Goal: Transaction & Acquisition: Purchase product/service

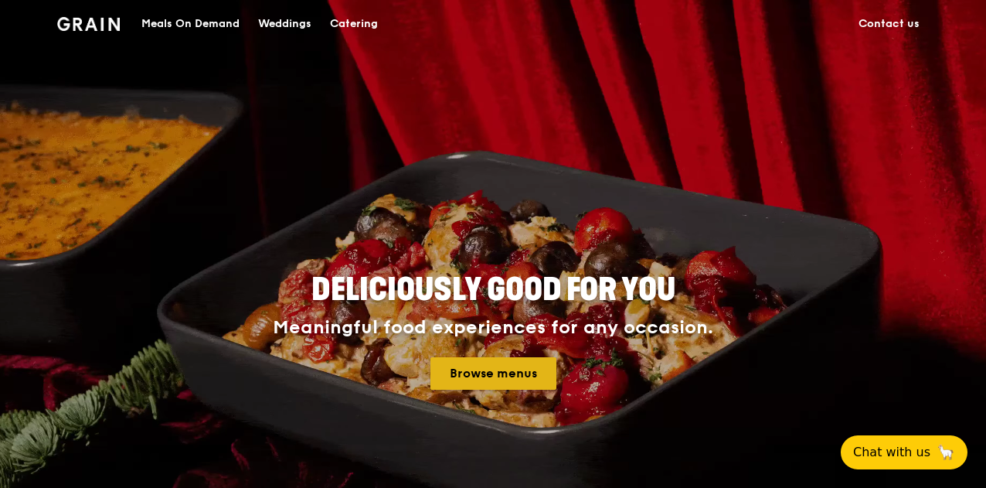
click at [505, 376] on link "Browse menus" at bounding box center [493, 373] width 126 height 32
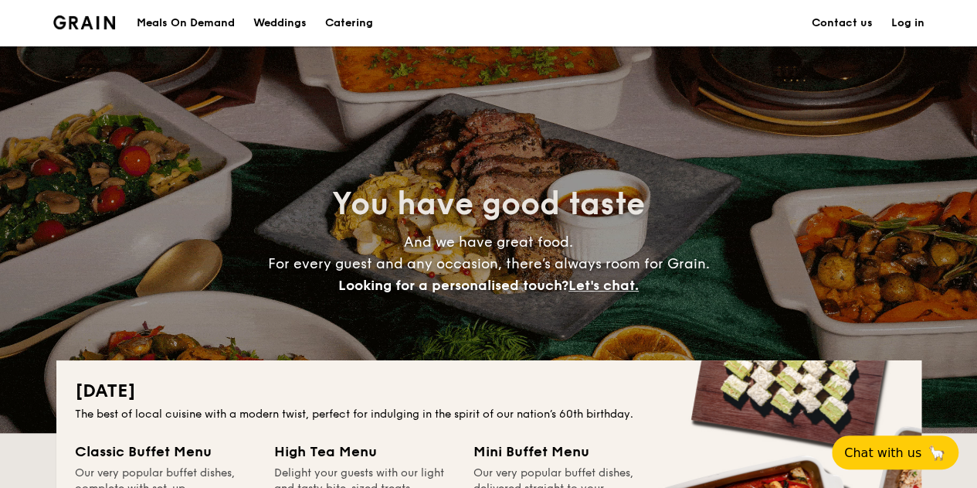
click at [362, 19] on h1 "Catering" at bounding box center [349, 23] width 48 height 46
click at [202, 21] on div "Meals On Demand" at bounding box center [186, 23] width 98 height 46
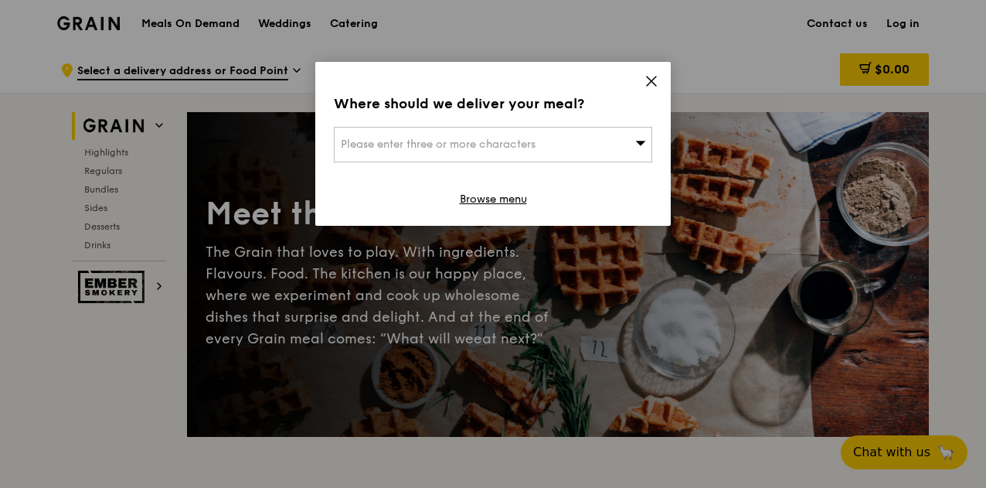
click at [655, 78] on icon at bounding box center [651, 81] width 14 height 14
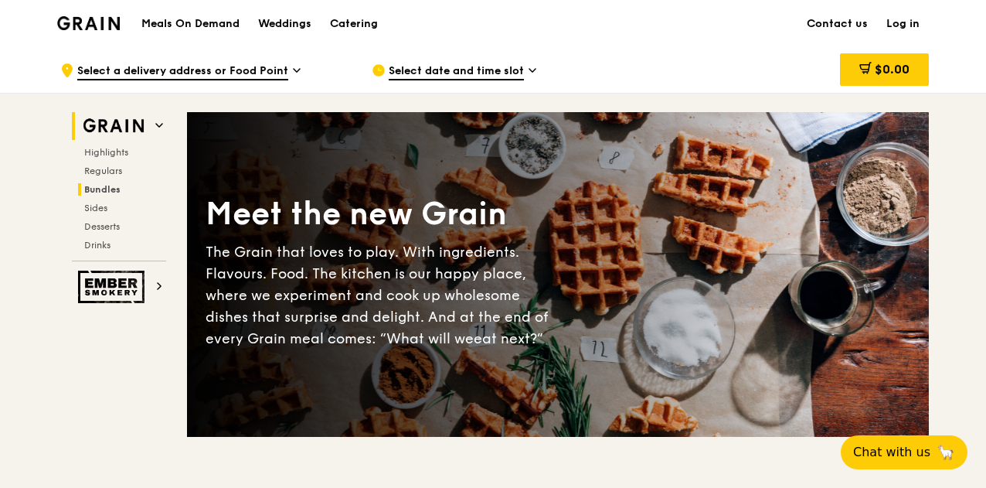
click at [107, 188] on span "Bundles" at bounding box center [102, 189] width 36 height 11
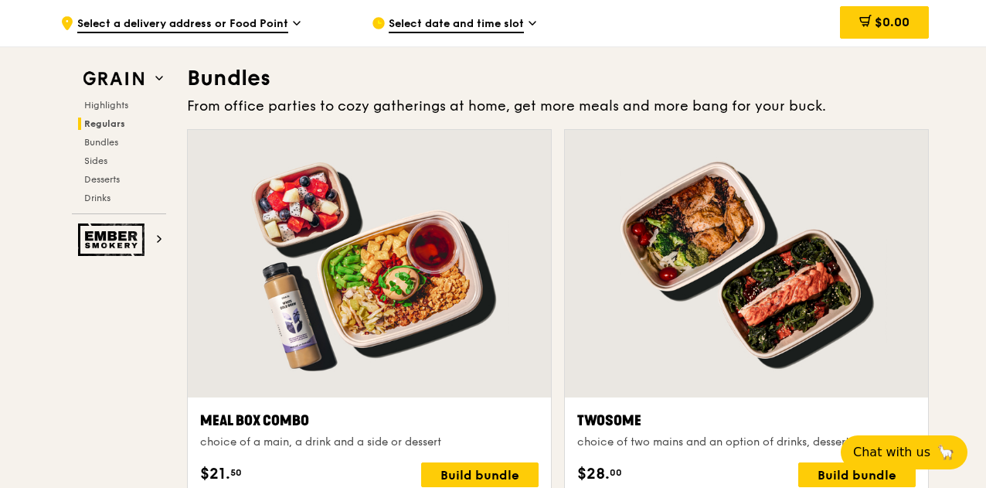
scroll to position [2185, 0]
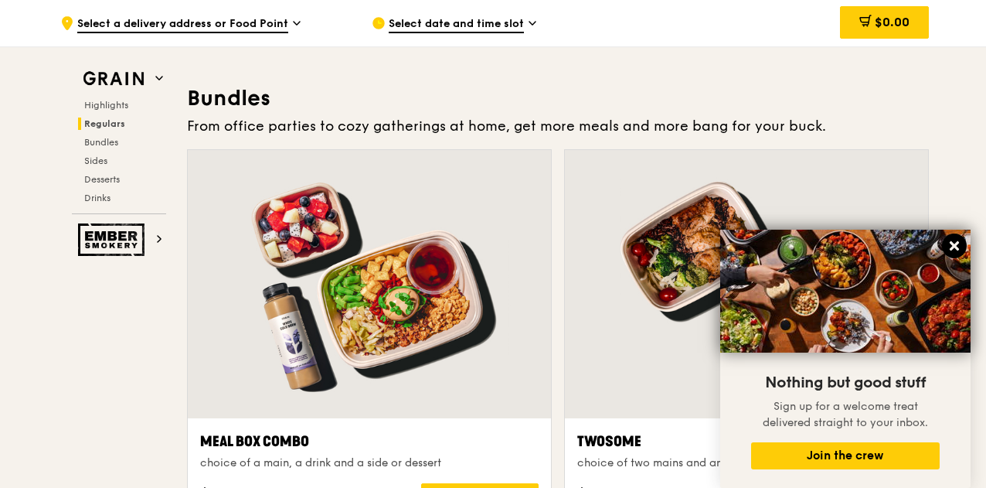
click at [955, 248] on icon at bounding box center [954, 245] width 9 height 9
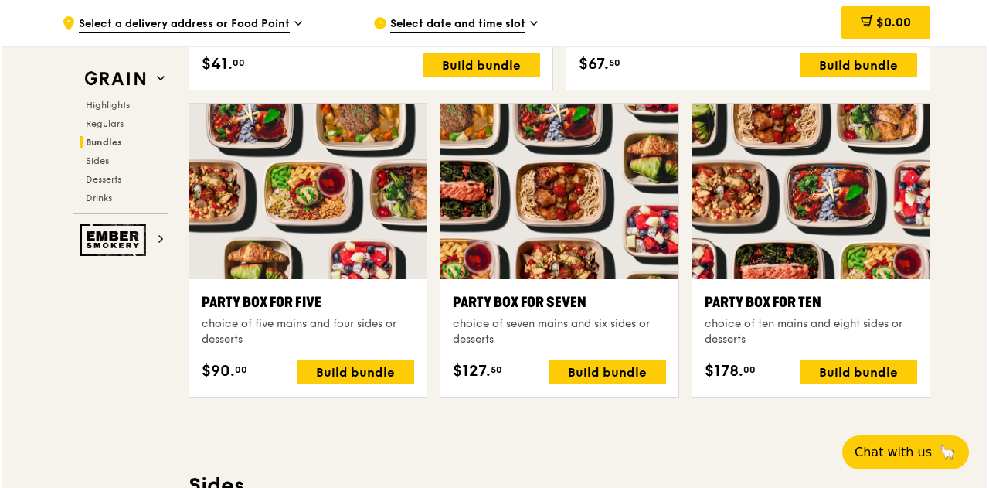
scroll to position [3035, 0]
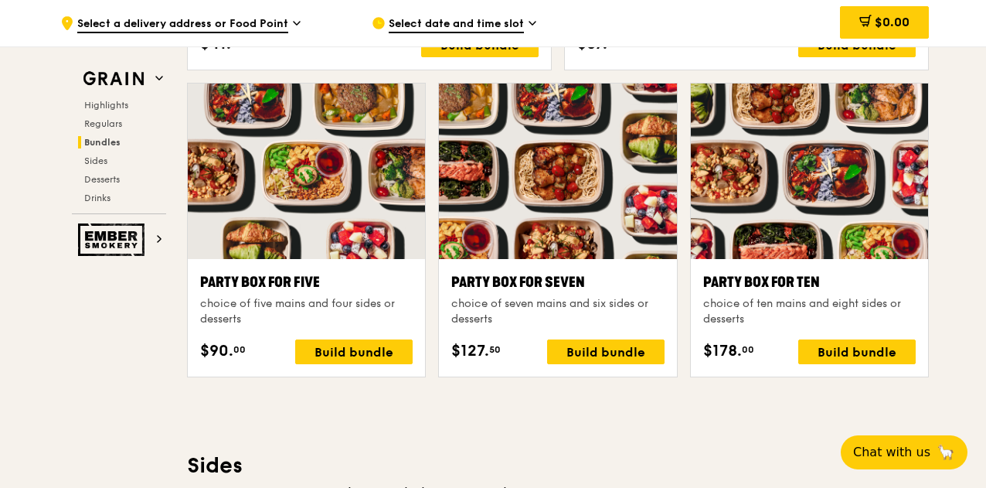
click at [802, 209] on div at bounding box center [809, 170] width 237 height 175
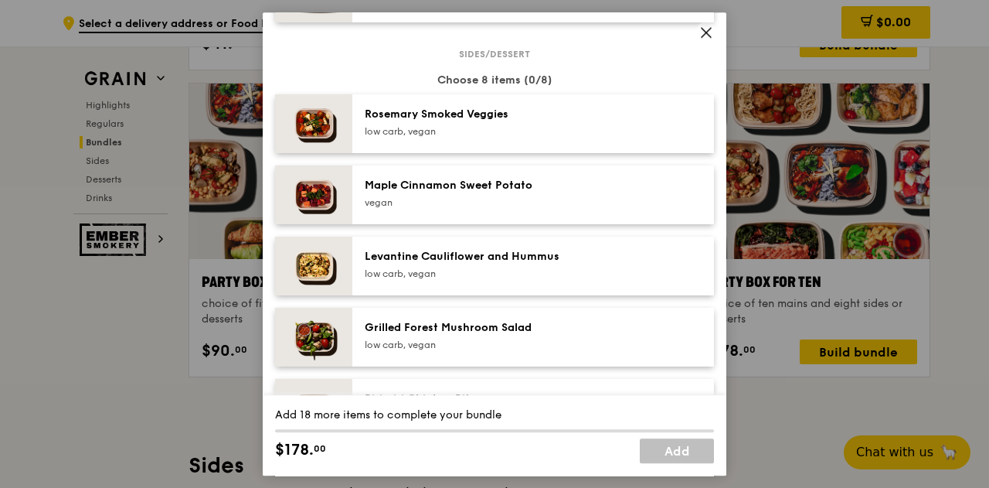
scroll to position [850, 0]
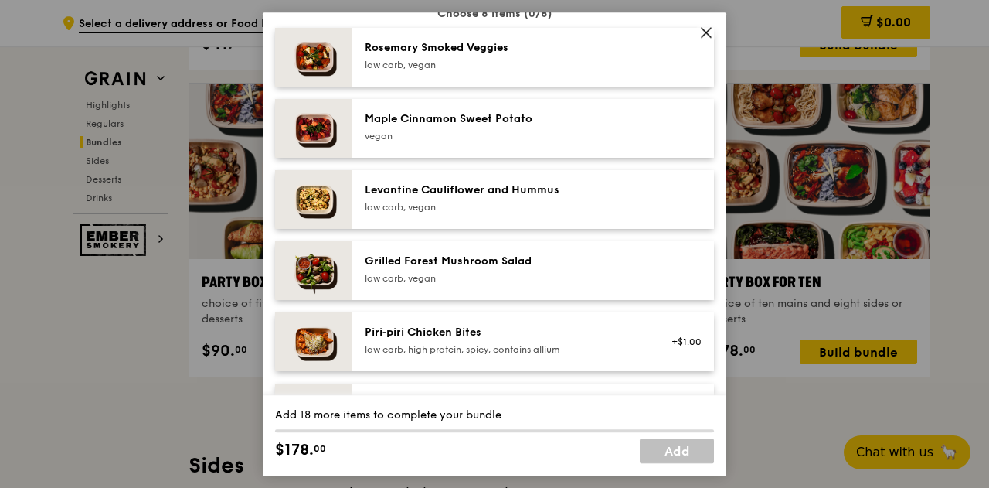
click at [312, 148] on img at bounding box center [313, 128] width 77 height 59
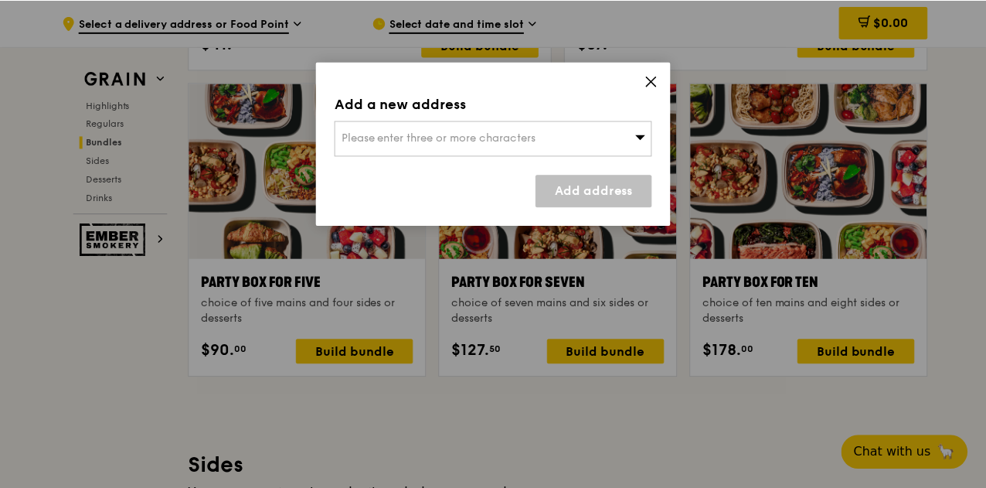
scroll to position [3035, 0]
click at [647, 80] on icon at bounding box center [651, 81] width 14 height 14
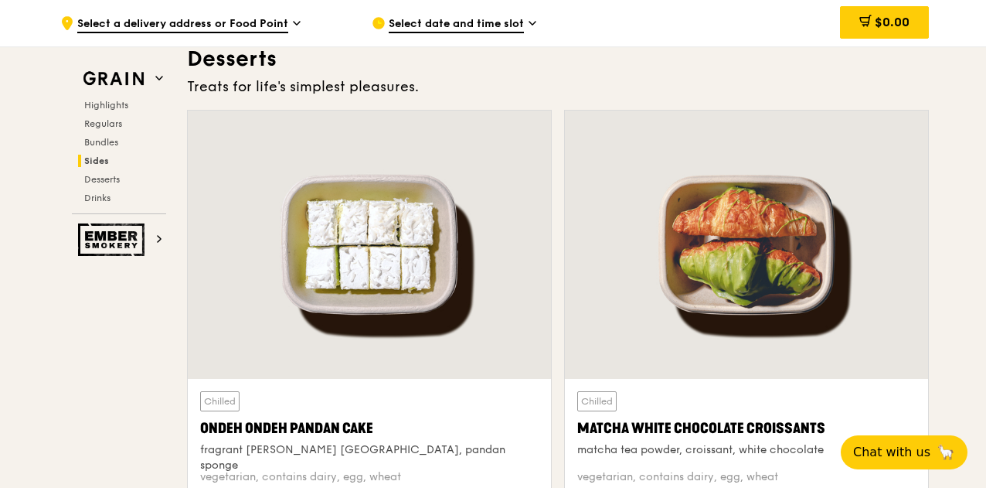
scroll to position [4348, 0]
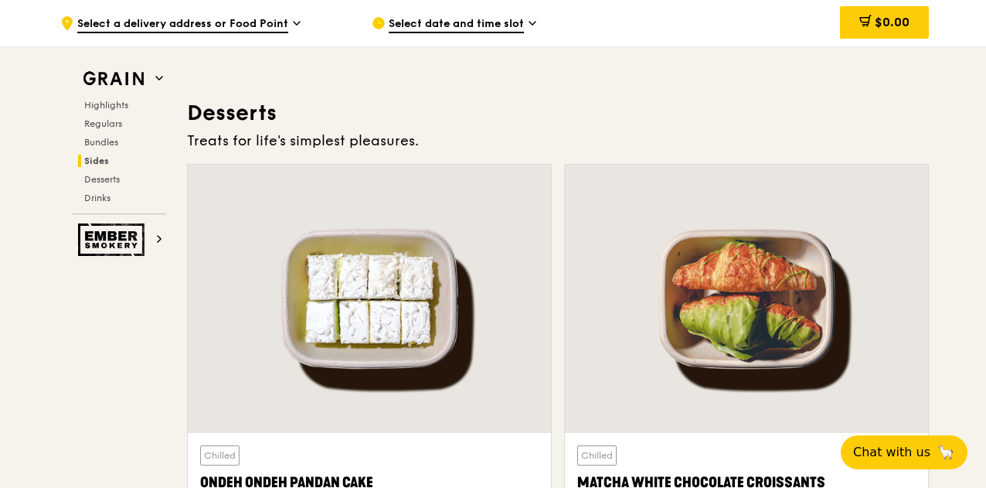
click at [502, 20] on span "Select date and time slot" at bounding box center [456, 24] width 135 height 17
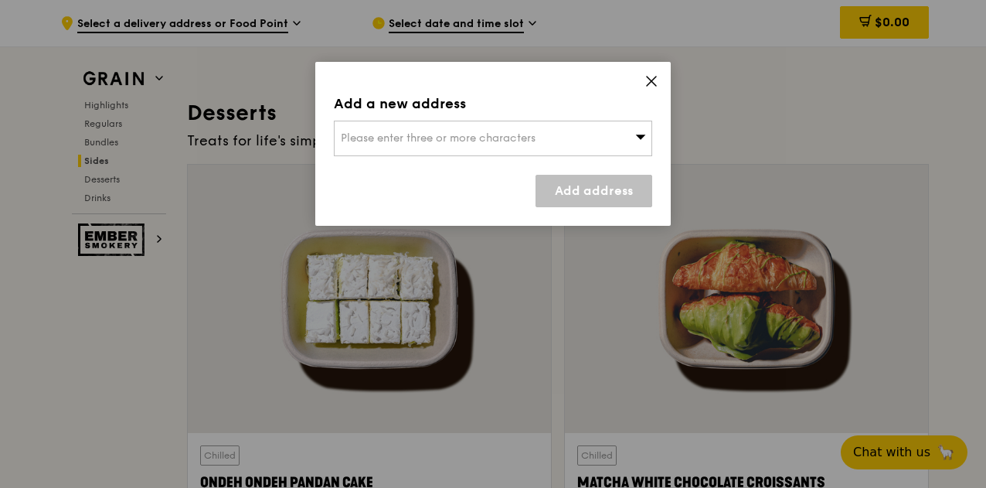
click at [527, 158] on div "Add a new address Please enter three or more characters Add address" at bounding box center [492, 144] width 355 height 164
click at [530, 152] on div "Please enter three or more characters" at bounding box center [493, 139] width 318 height 36
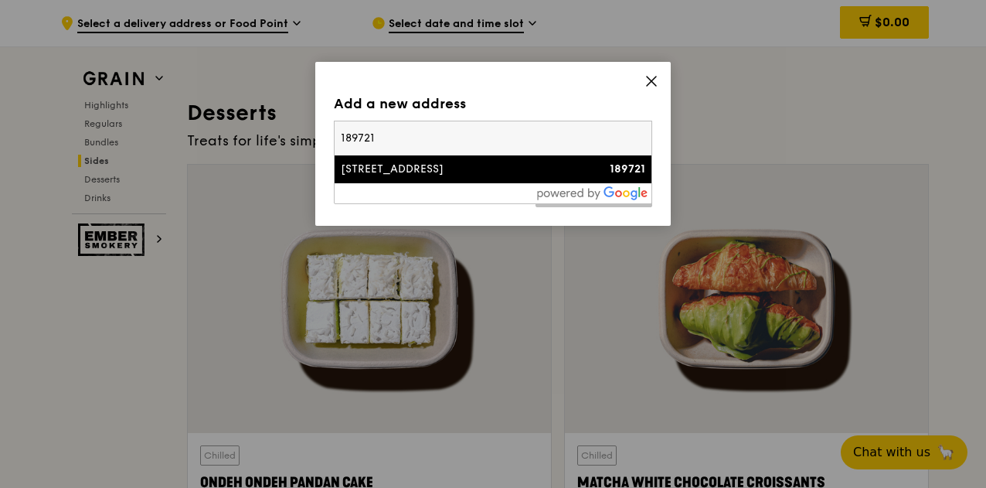
type input "189721"
click at [567, 178] on li "[STREET_ADDRESS] 189721" at bounding box center [493, 169] width 317 height 28
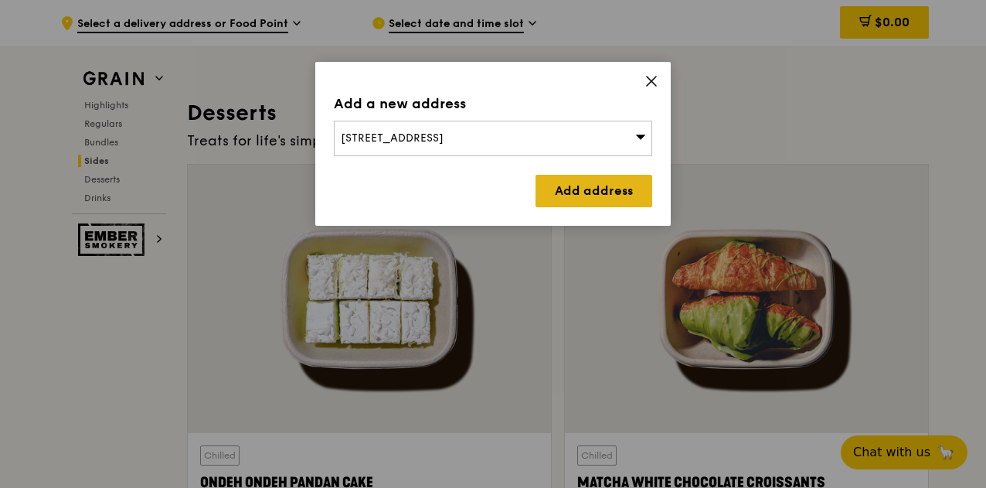
click at [591, 189] on link "Add address" at bounding box center [593, 191] width 117 height 32
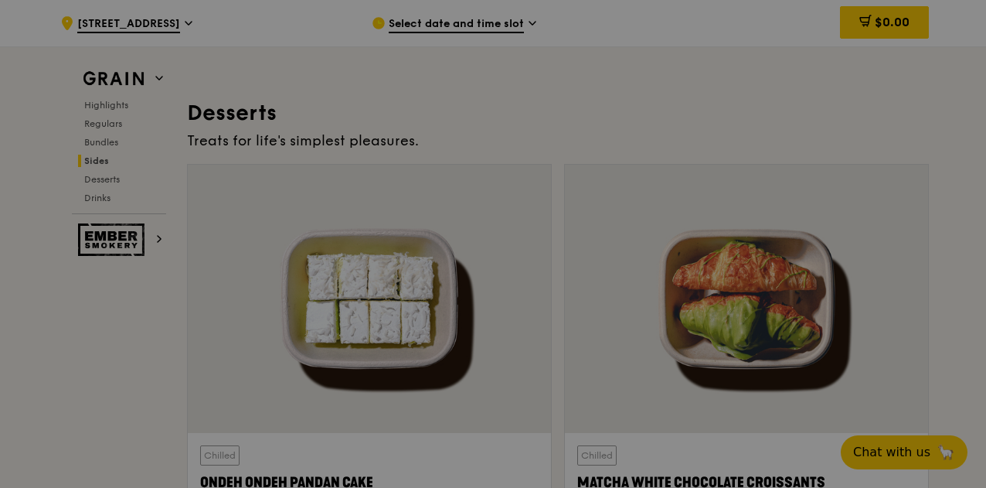
scroll to position [4333, 0]
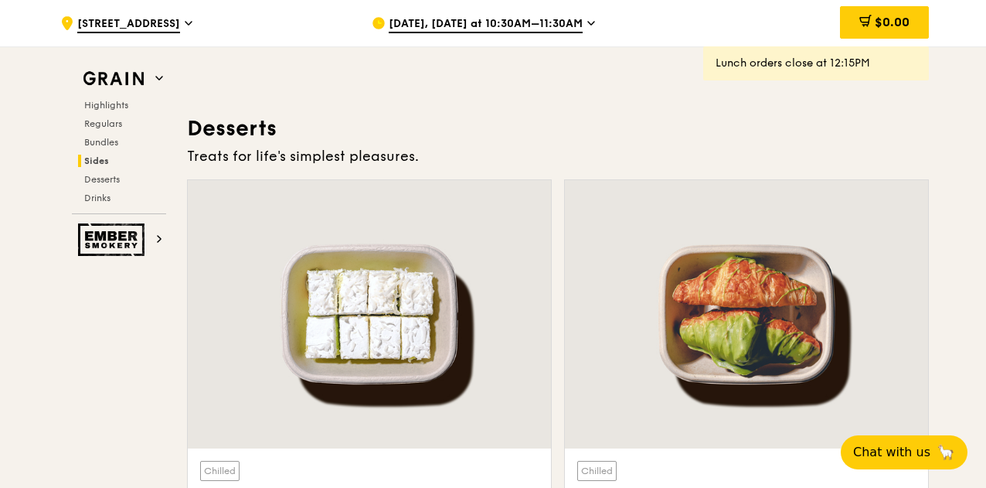
click at [559, 25] on span "[DATE], [DATE] at 10:30AM–11:30AM" at bounding box center [486, 24] width 194 height 17
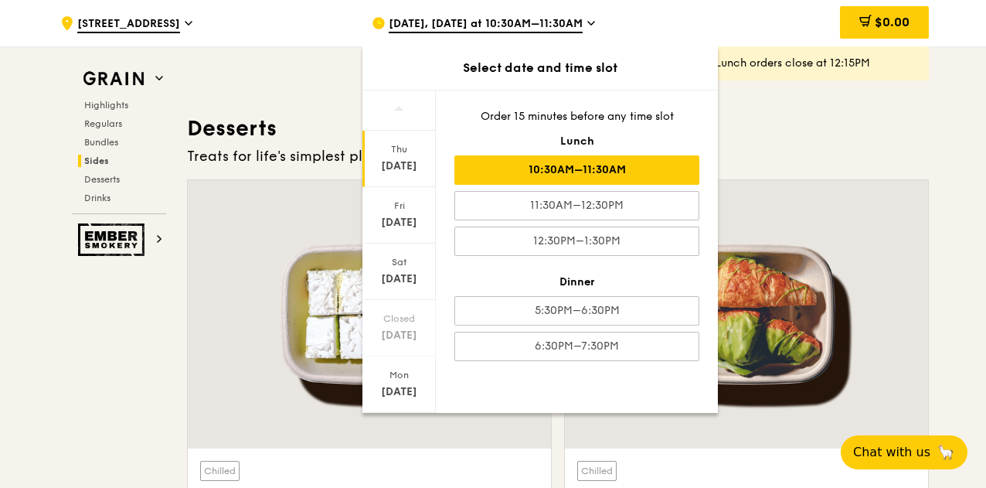
drag, startPoint x: 431, startPoint y: 305, endPoint x: 434, endPoint y: 331, distance: 25.7
click at [434, 331] on div "[DATE] [DATE] [DATE] Closed [DATE] [DATE] [DATE] [DATE]" at bounding box center [398, 251] width 73 height 322
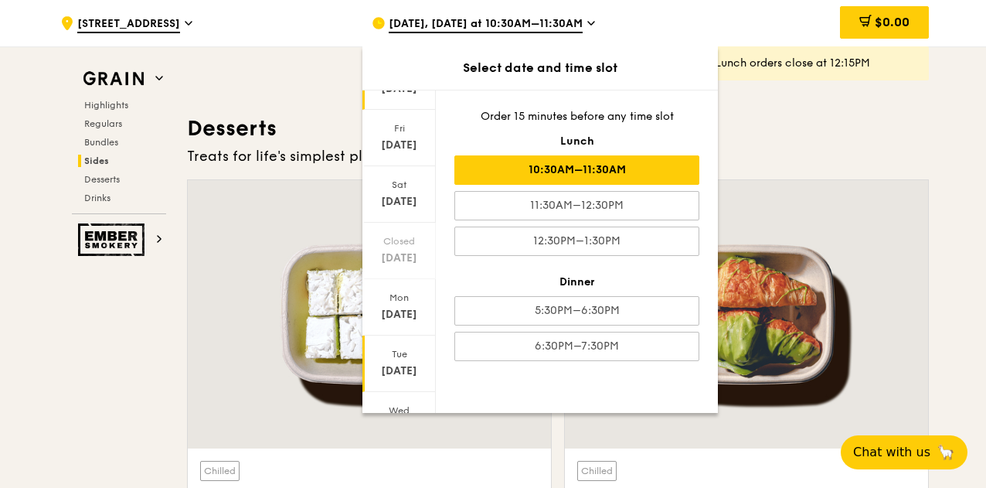
click at [401, 365] on div "[DATE]" at bounding box center [399, 370] width 69 height 15
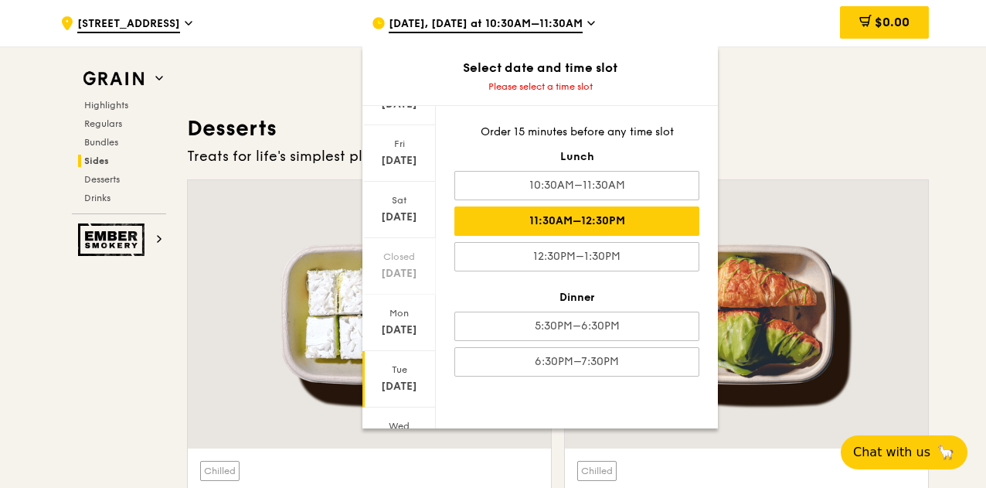
click at [592, 229] on div "11:30AM–12:30PM" at bounding box center [576, 220] width 245 height 29
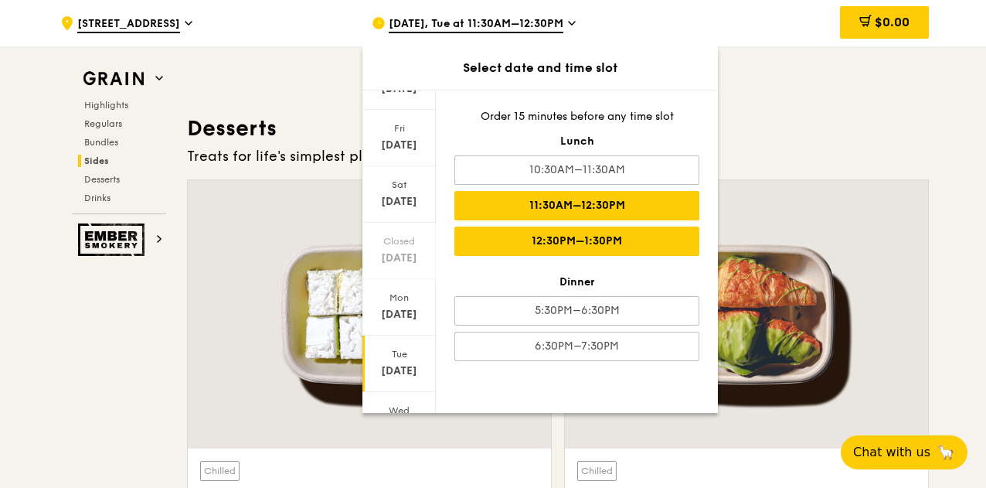
scroll to position [4317, 0]
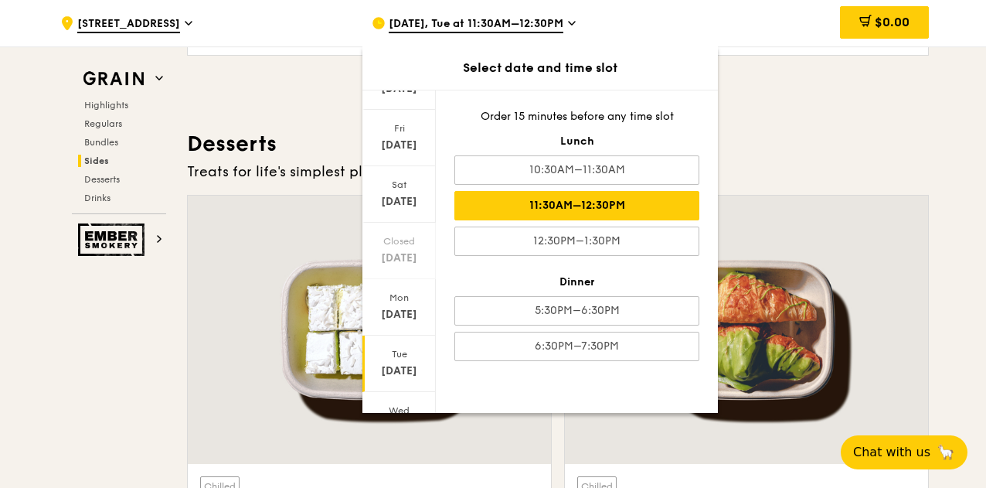
click at [641, 202] on div "11:30AM–12:30PM" at bounding box center [576, 205] width 245 height 29
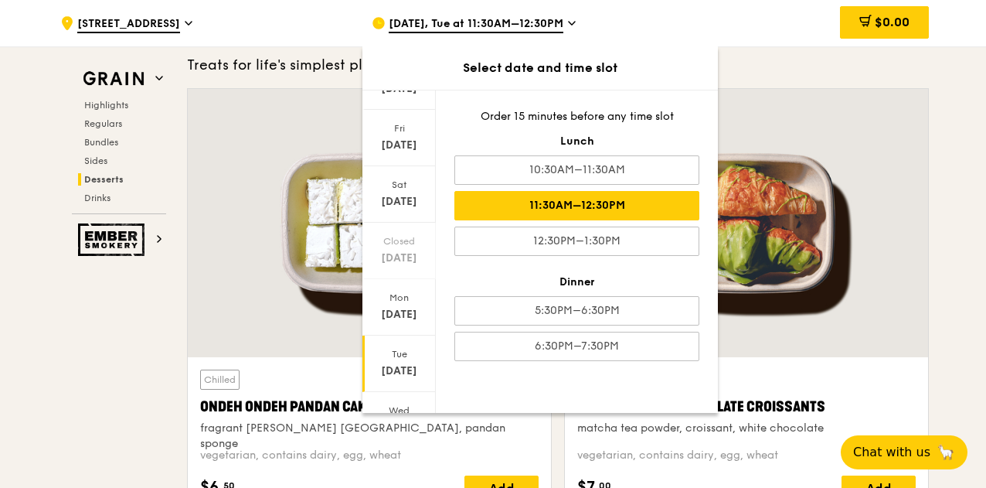
scroll to position [4472, 0]
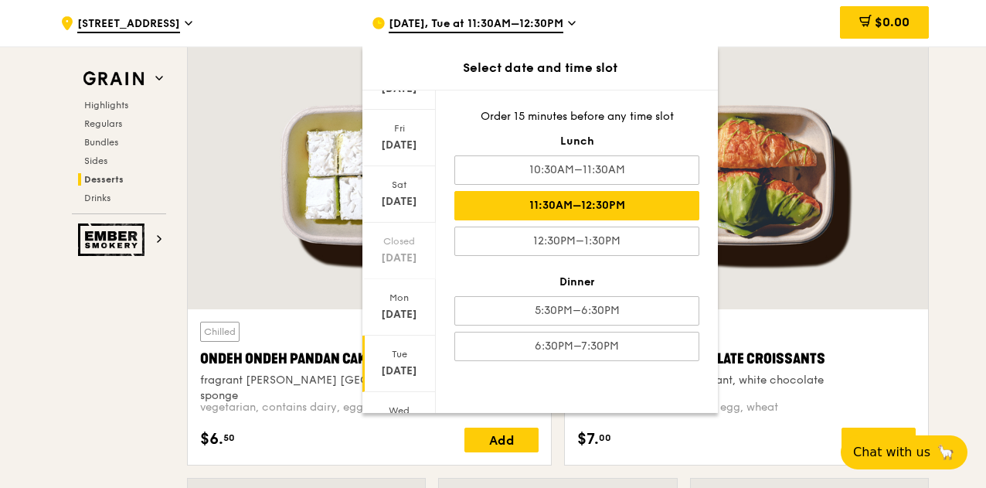
click at [820, 251] on div at bounding box center [746, 175] width 363 height 268
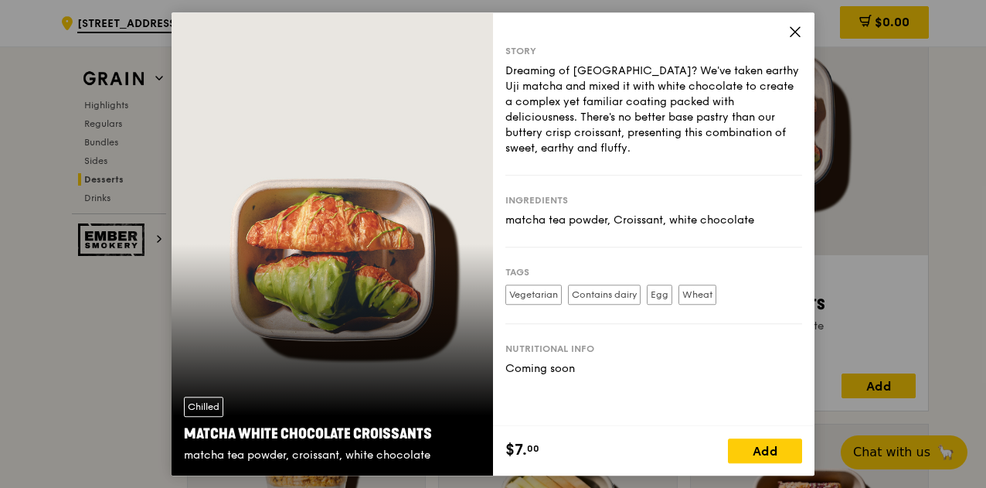
scroll to position [4549, 0]
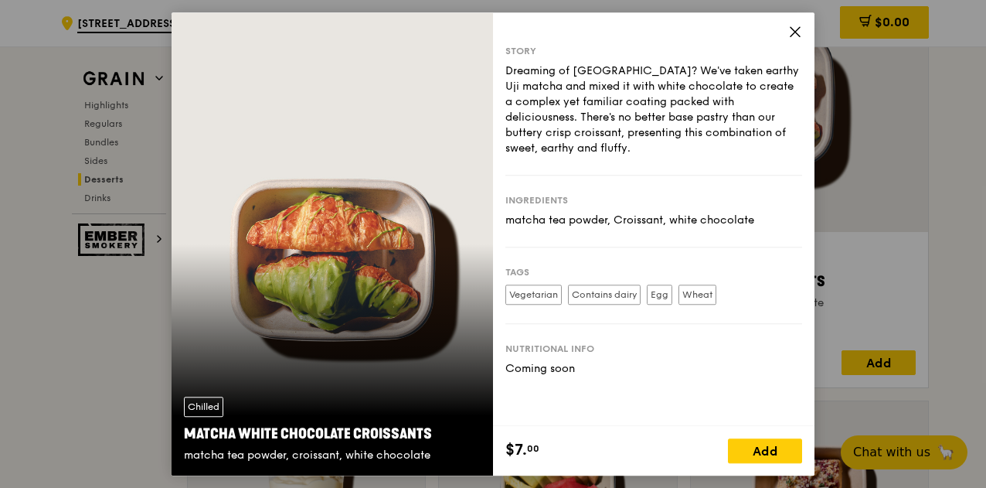
click at [796, 32] on icon at bounding box center [794, 31] width 9 height 9
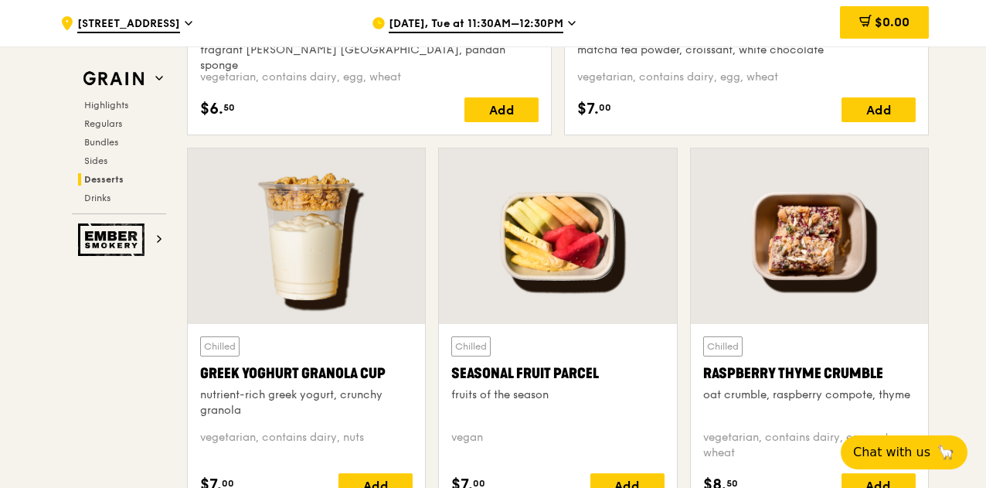
scroll to position [4858, 0]
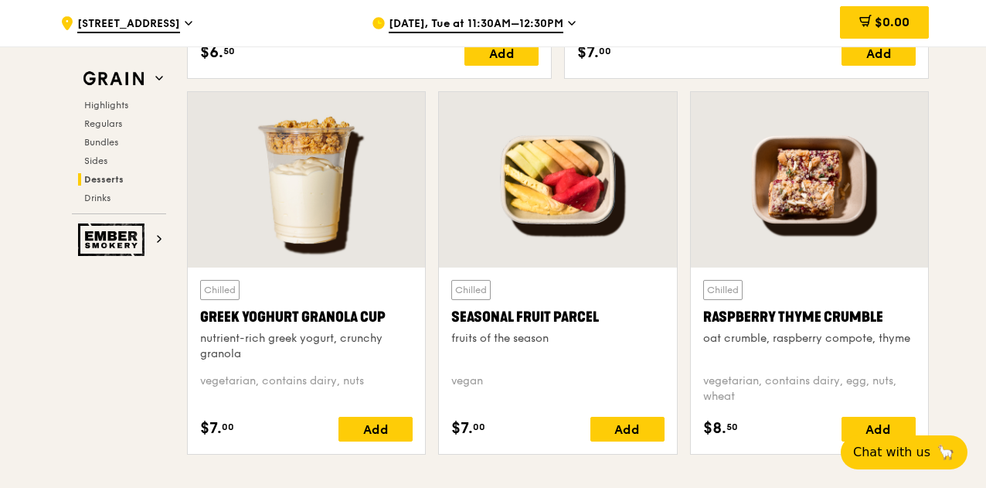
click at [681, 260] on div "Chilled Seasonal Fruit Parcel fruits of the season [GEOGRAPHIC_DATA] $7. 00 Add" at bounding box center [557, 278] width 251 height 375
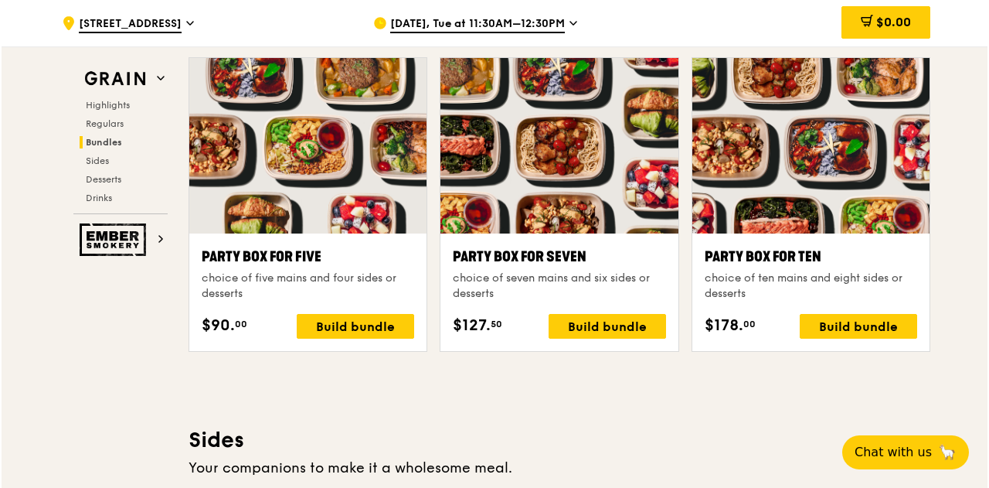
scroll to position [3004, 0]
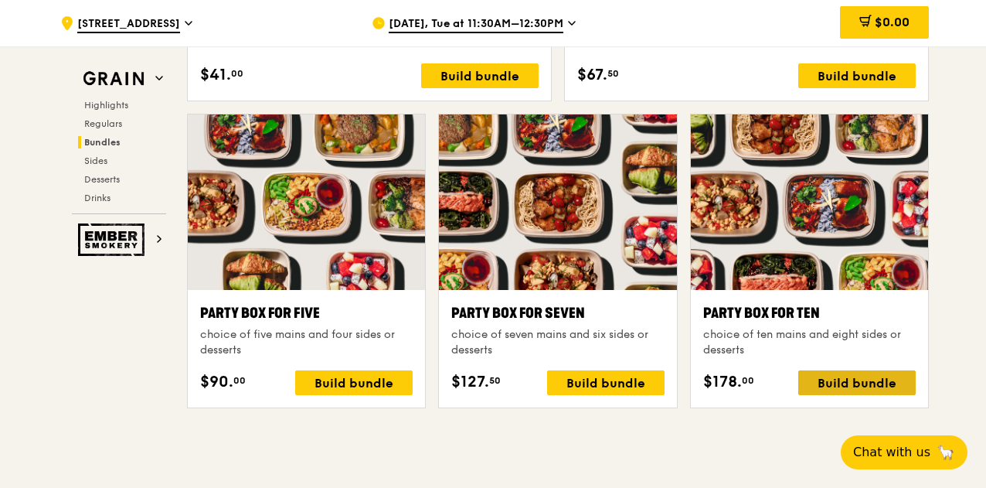
click at [842, 373] on div "Build bundle" at bounding box center [856, 382] width 117 height 25
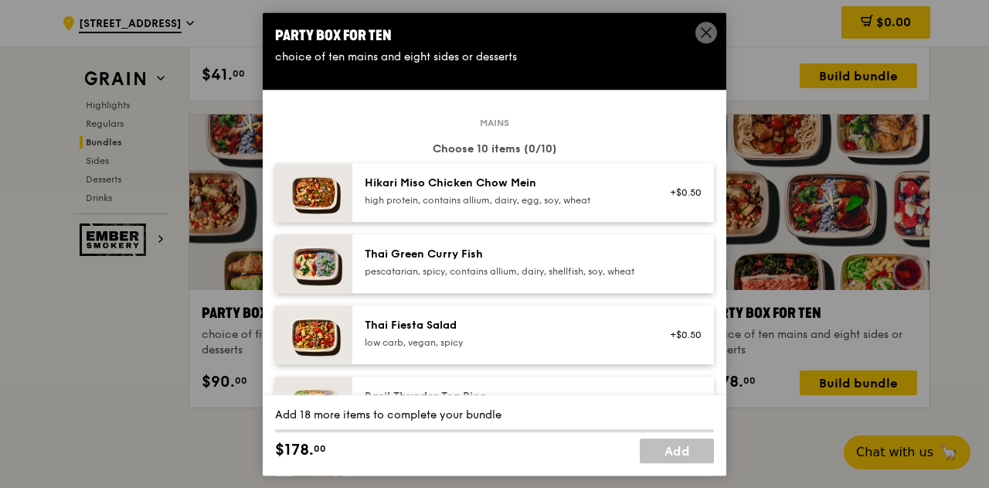
click at [318, 273] on img at bounding box center [313, 263] width 77 height 59
click at [672, 272] on link "Remove" at bounding box center [684, 266] width 36 height 11
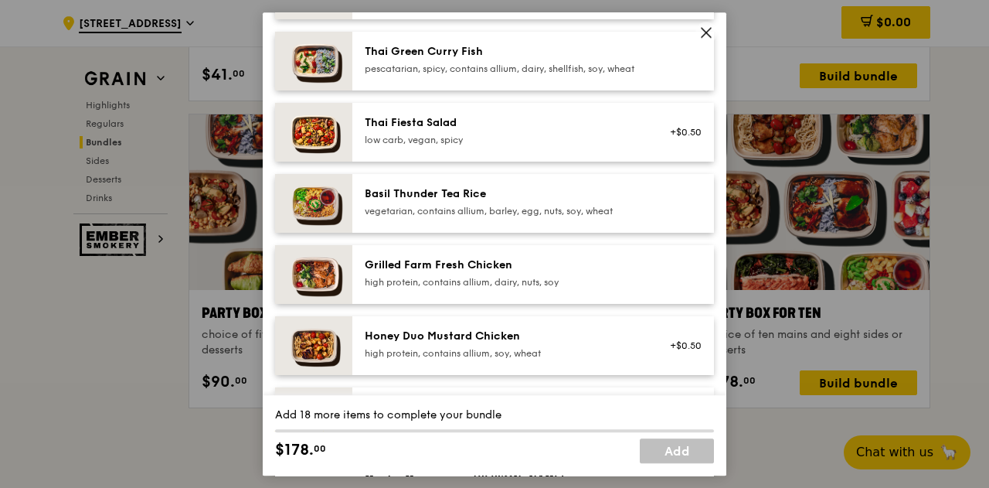
scroll to position [232, 0]
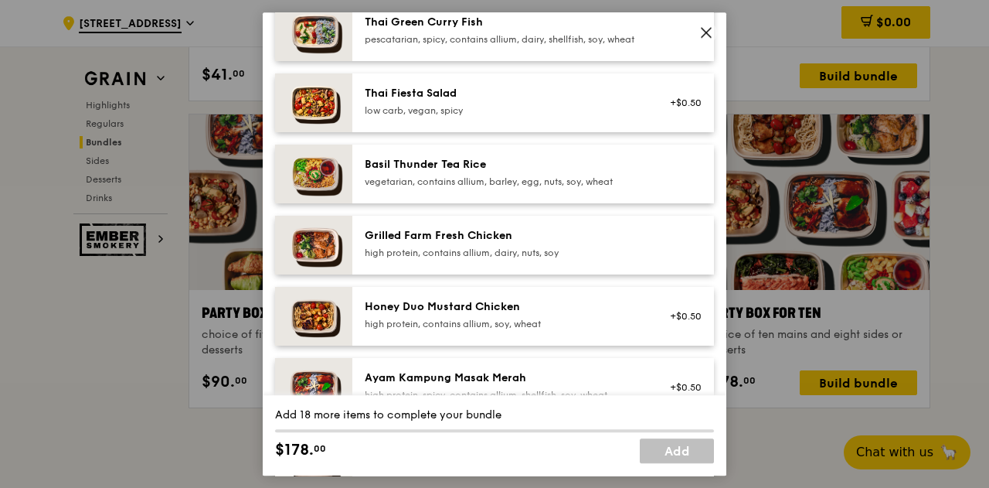
click at [315, 259] on img at bounding box center [313, 245] width 77 height 59
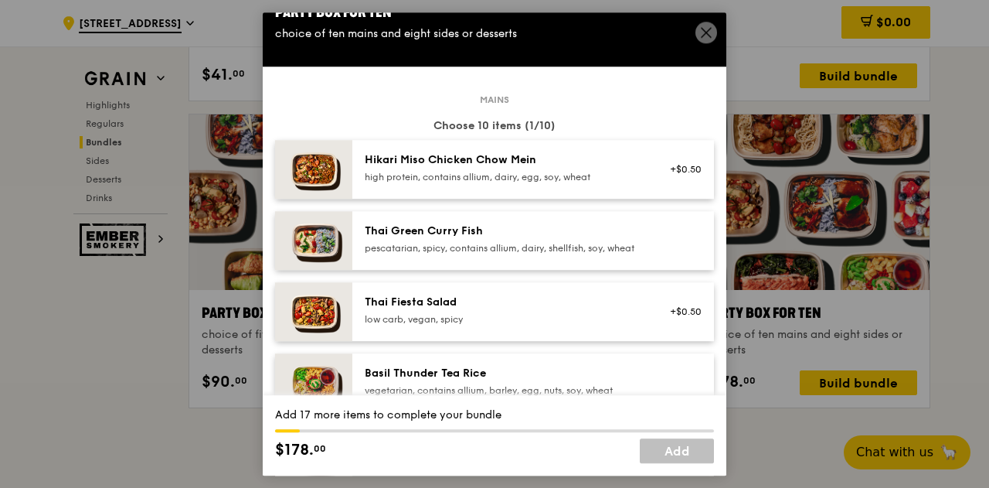
scroll to position [0, 0]
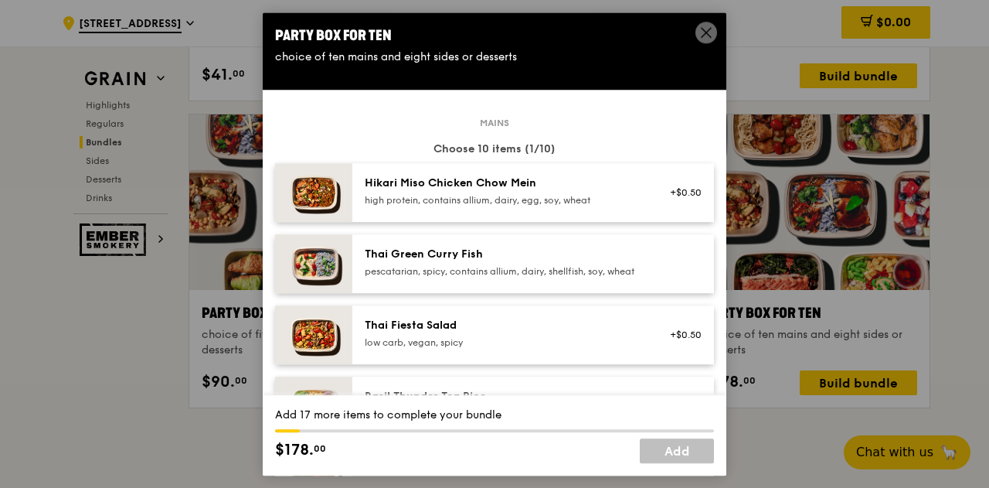
click at [435, 197] on div "high protein, contains allium, dairy, egg, soy, wheat" at bounding box center [503, 200] width 277 height 12
click at [666, 195] on link "Remove" at bounding box center [684, 200] width 36 height 11
click at [496, 262] on div "Thai Green [PERSON_NAME] Fish pescatarian, spicy, contains allium, dairy, shell…" at bounding box center [503, 261] width 277 height 31
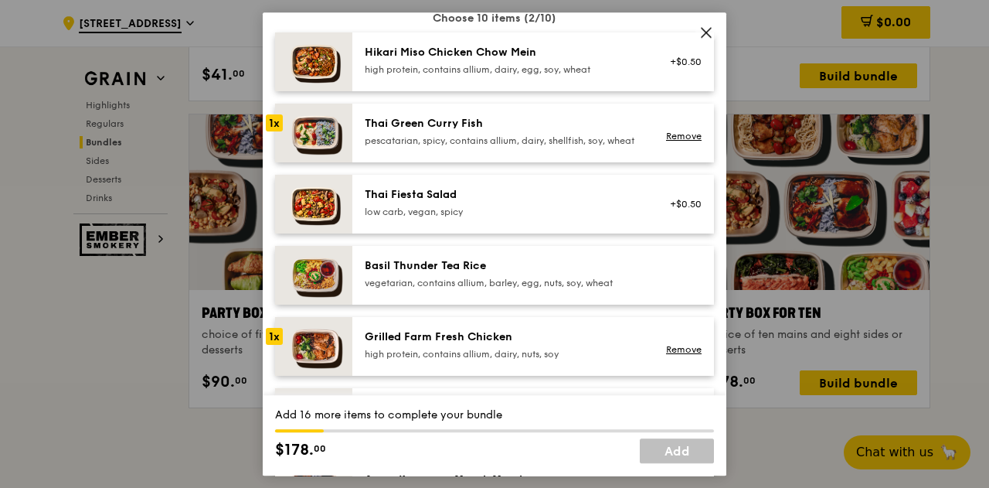
scroll to position [155, 0]
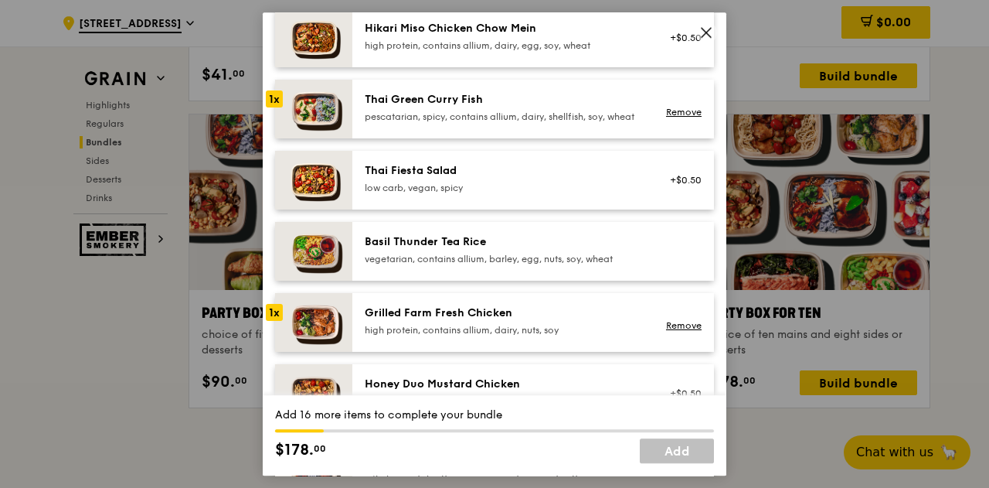
click at [505, 250] on div "Basil Thunder Tea Rice" at bounding box center [503, 241] width 277 height 15
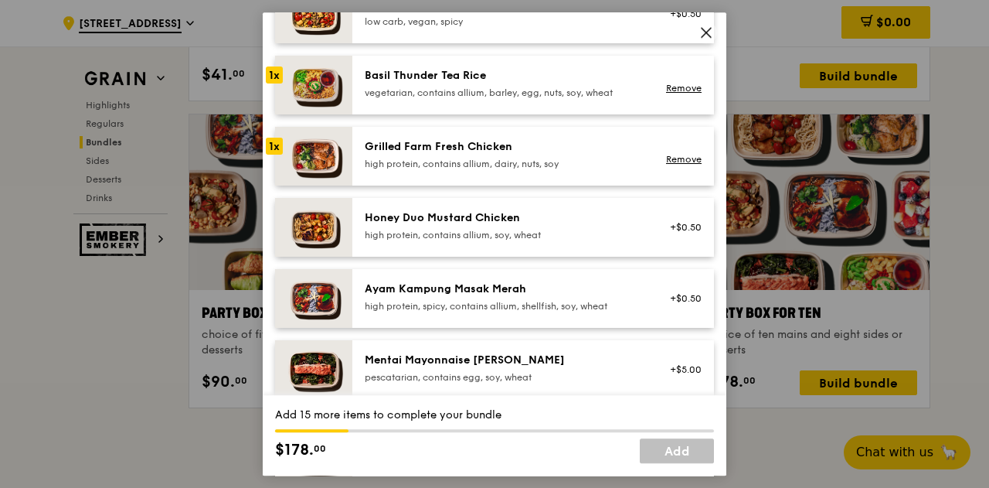
scroll to position [232, 0]
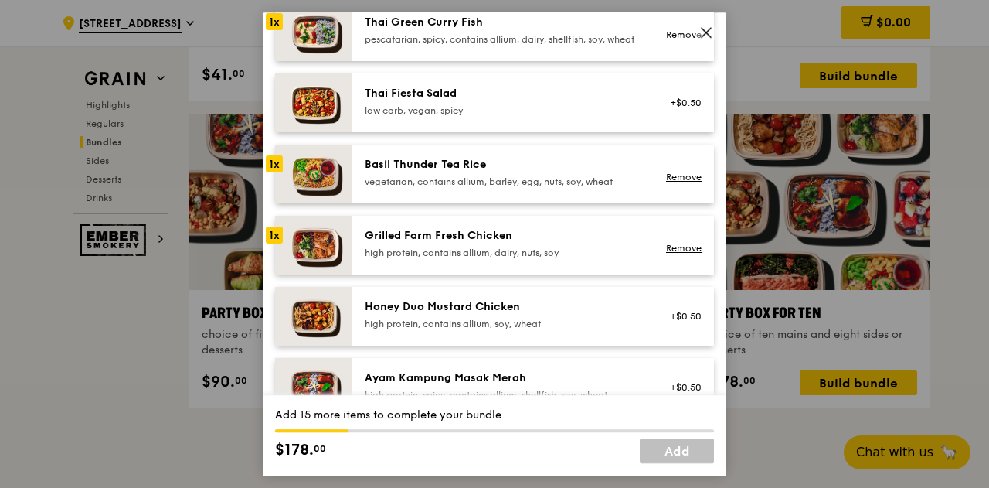
click at [477, 257] on div "Grilled Farm Fresh Chicken high protein, contains allium, dairy, nuts, soy" at bounding box center [503, 243] width 277 height 31
click at [486, 191] on div "Basil Thunder Tea Rice vegetarian, contains allium, barley, egg, nuts, soy, whe…" at bounding box center [503, 174] width 296 height 34
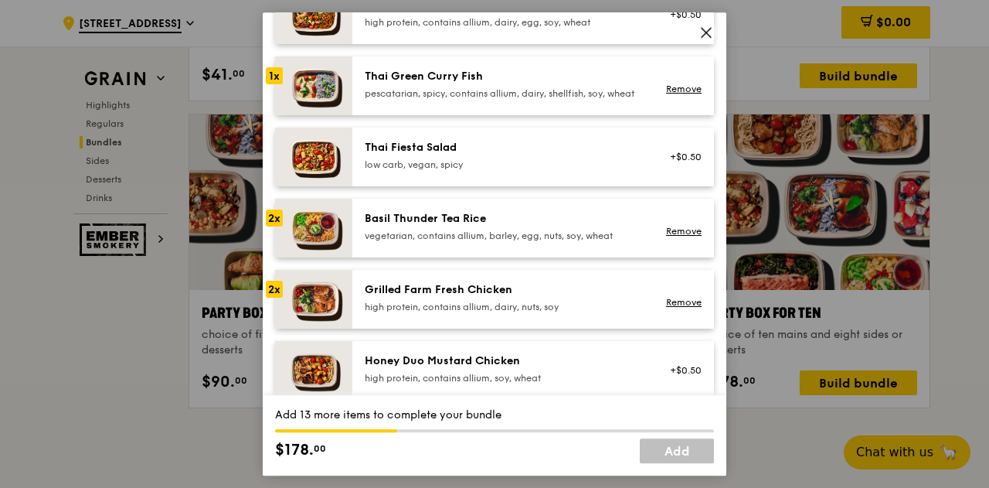
scroll to position [155, 0]
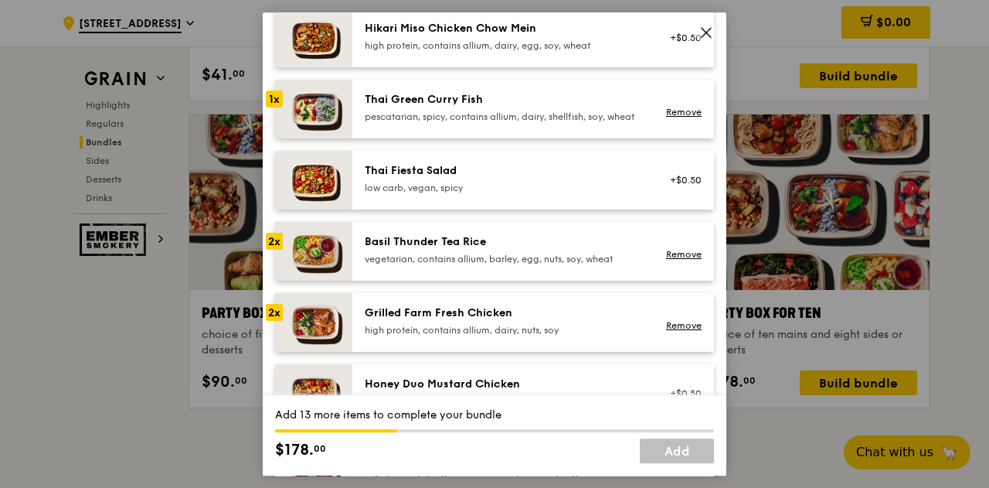
click at [488, 117] on div "pescatarian, spicy, contains allium, dairy, shellfish, soy, wheat" at bounding box center [503, 116] width 277 height 12
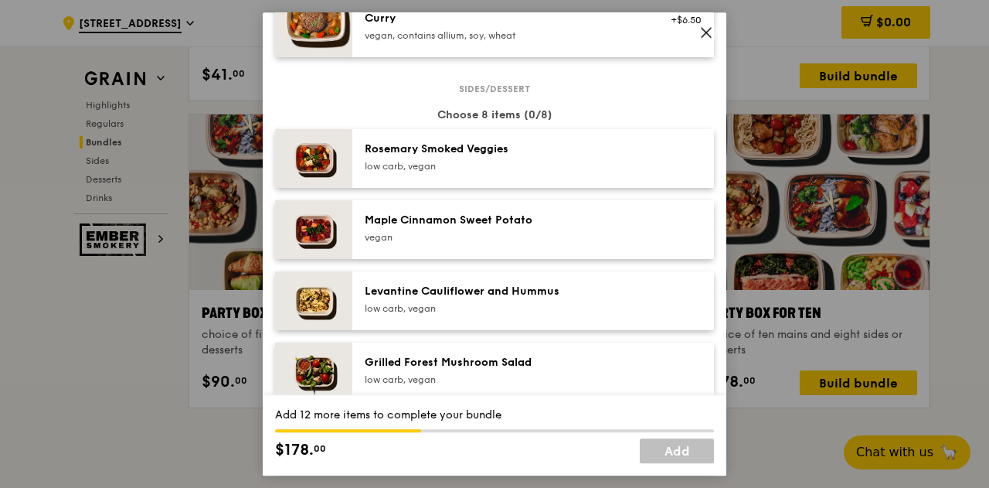
scroll to position [773, 0]
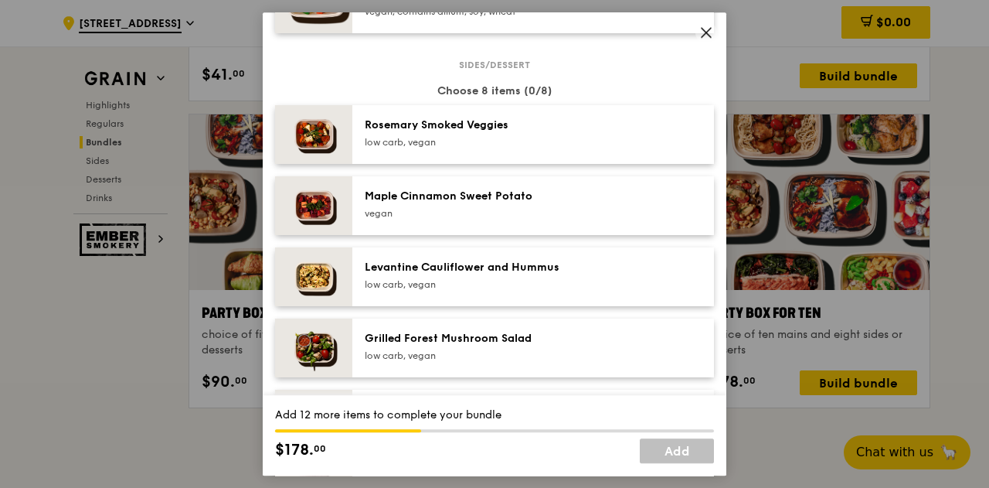
click at [462, 275] on div "Levantine Cauliflower and Hummus" at bounding box center [503, 267] width 277 height 15
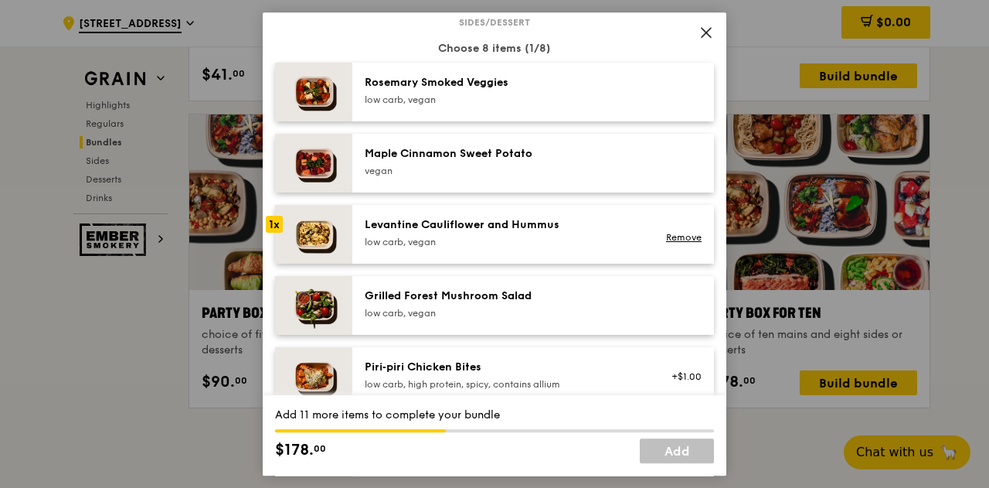
scroll to position [850, 0]
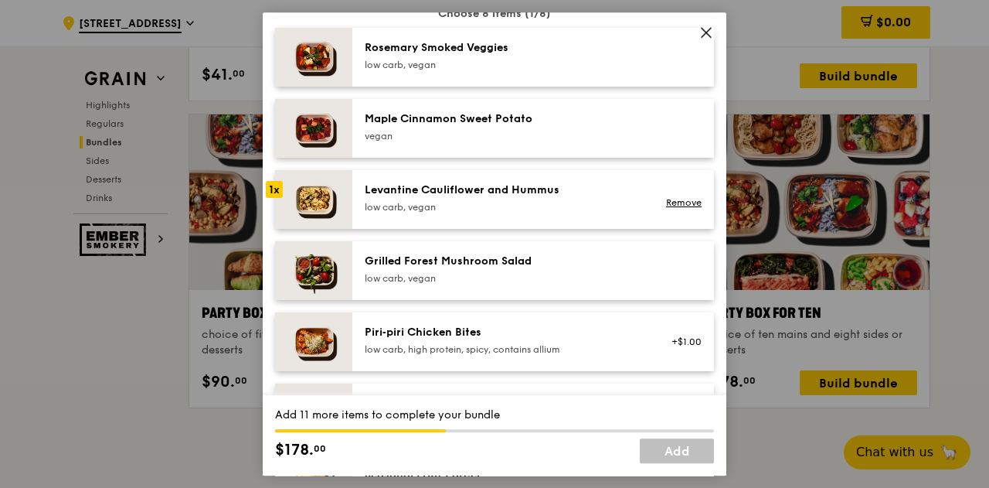
click at [498, 269] on div "Grilled Forest Mushroom Salad" at bounding box center [503, 260] width 277 height 15
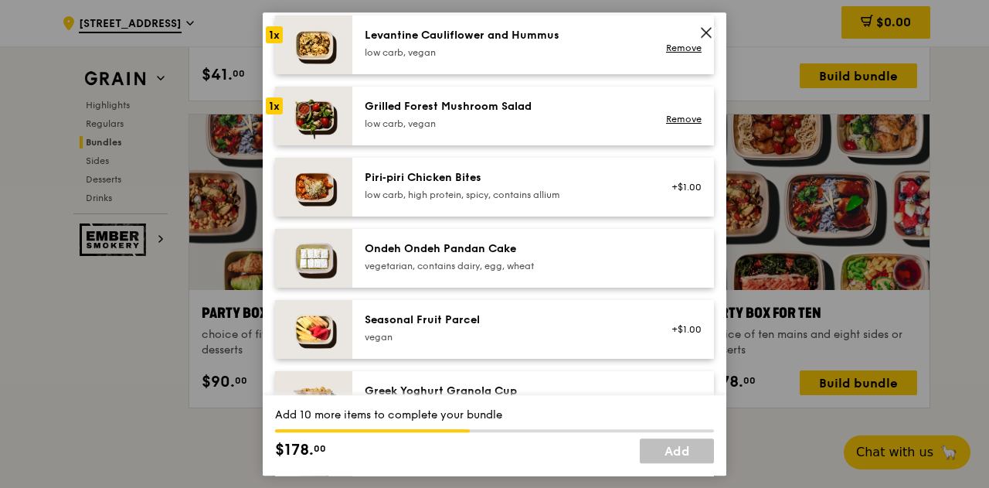
scroll to position [773, 0]
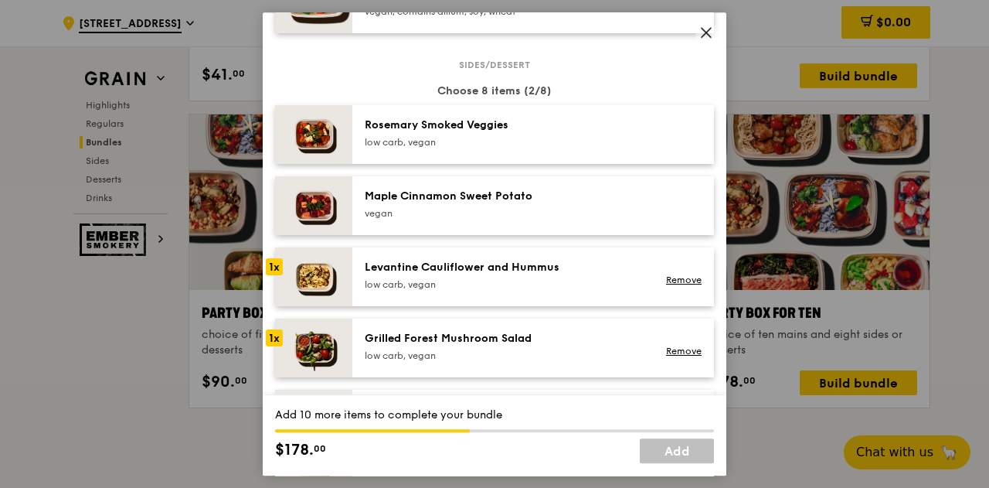
click at [471, 133] on div "Rosemary Smoked Veggies" at bounding box center [503, 124] width 277 height 15
click at [475, 201] on div "Maple Cinnamon Sweet Potato" at bounding box center [503, 196] width 277 height 15
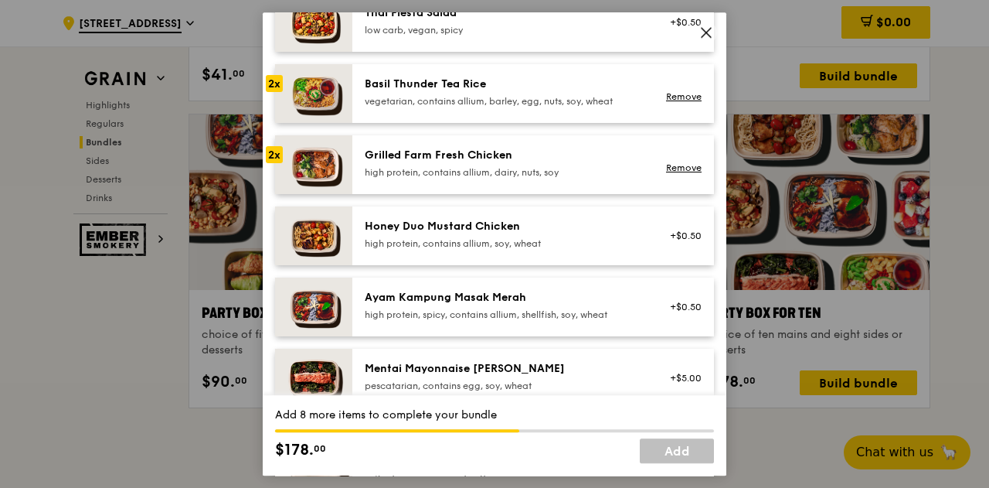
scroll to position [309, 0]
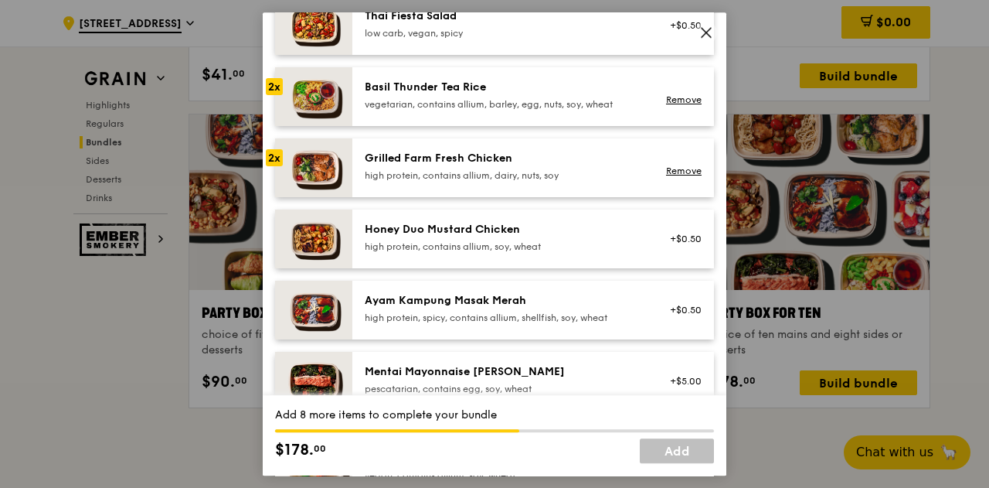
click at [450, 237] on div "Honey Duo Mustard Chicken" at bounding box center [503, 229] width 277 height 15
click at [462, 308] on div "Ayam Kampung Masak Merah" at bounding box center [503, 300] width 277 height 15
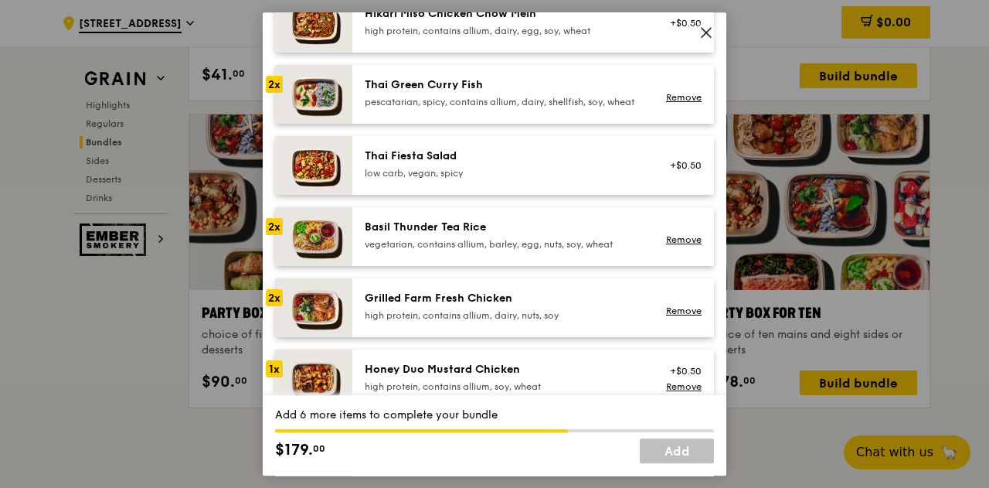
scroll to position [77, 0]
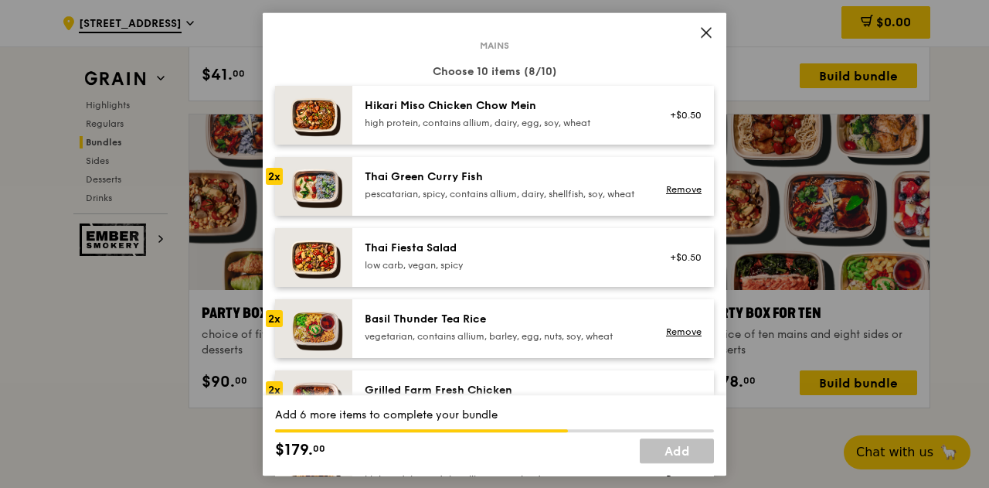
click at [481, 117] on div "high protein, contains allium, dairy, egg, soy, wheat" at bounding box center [503, 123] width 277 height 12
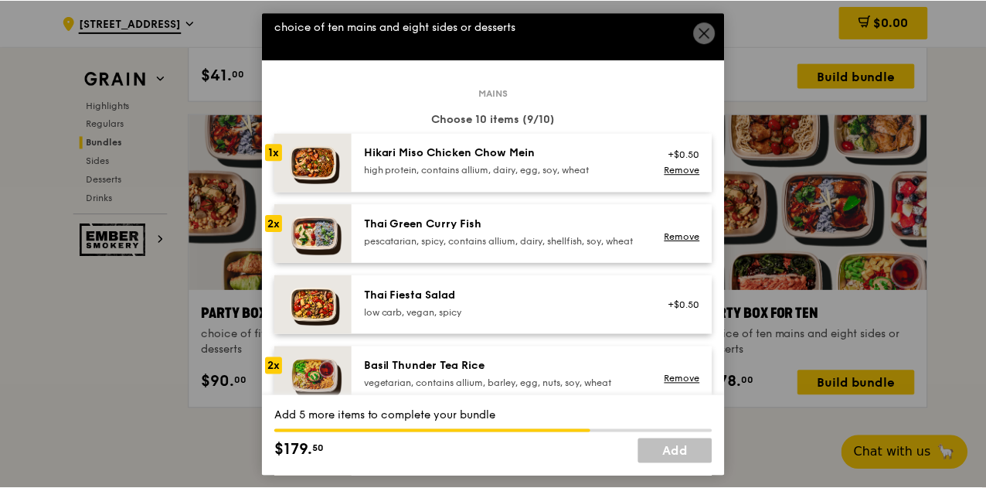
scroll to position [0, 0]
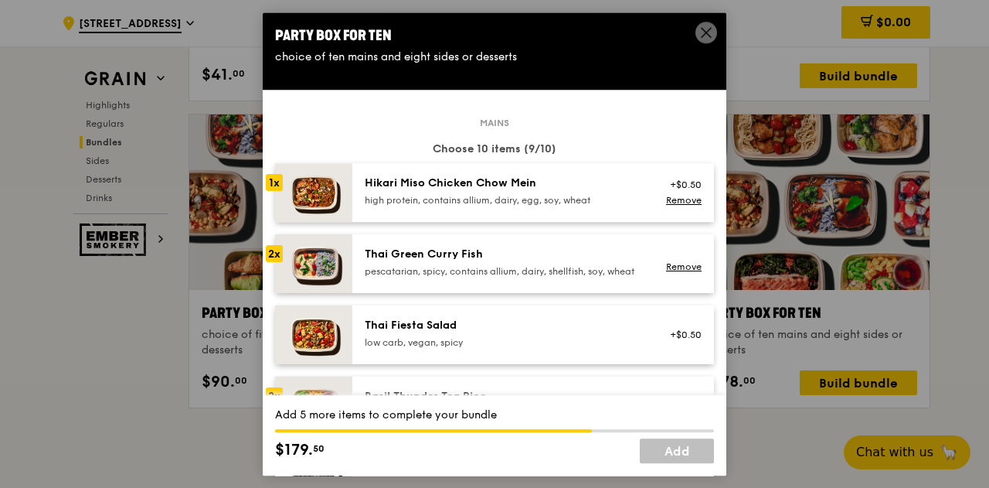
click at [711, 32] on icon at bounding box center [706, 32] width 14 height 14
